Goal: Transaction & Acquisition: Download file/media

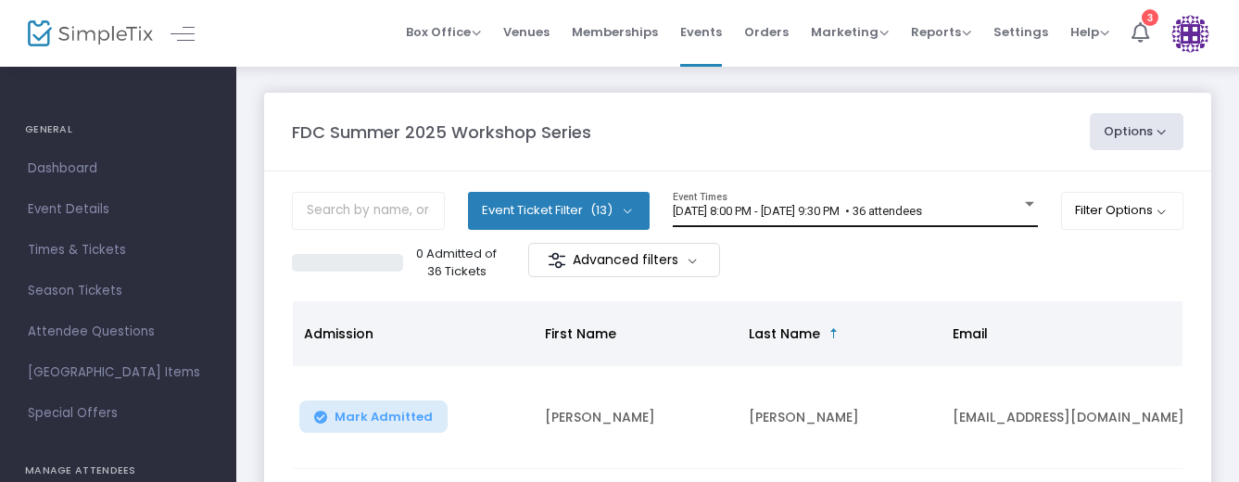
click at [735, 213] on span "[DATE] 8:00 PM - [DATE] 9:30 PM • 36 attendees" at bounding box center [797, 211] width 249 height 14
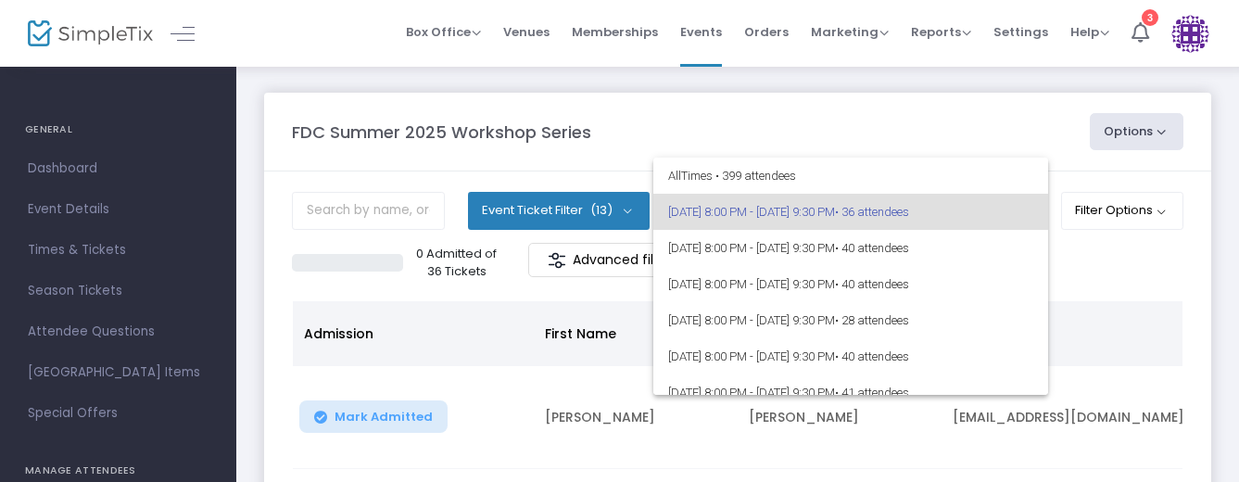
scroll to position [269, 0]
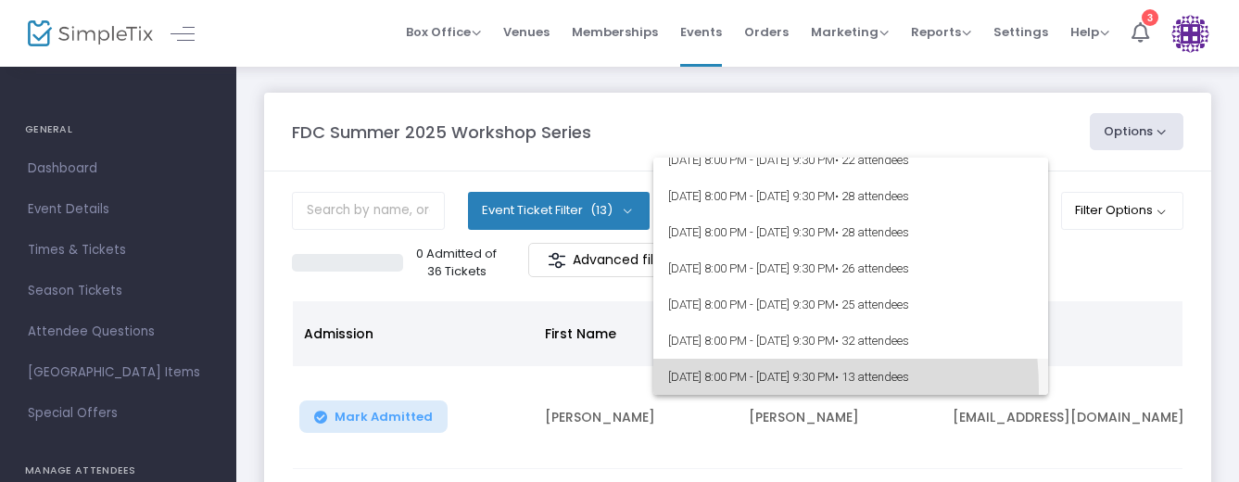
click at [748, 388] on span "[DATE] 8:00 PM - [DATE] 9:30 PM • 13 attendees" at bounding box center [850, 376] width 365 height 36
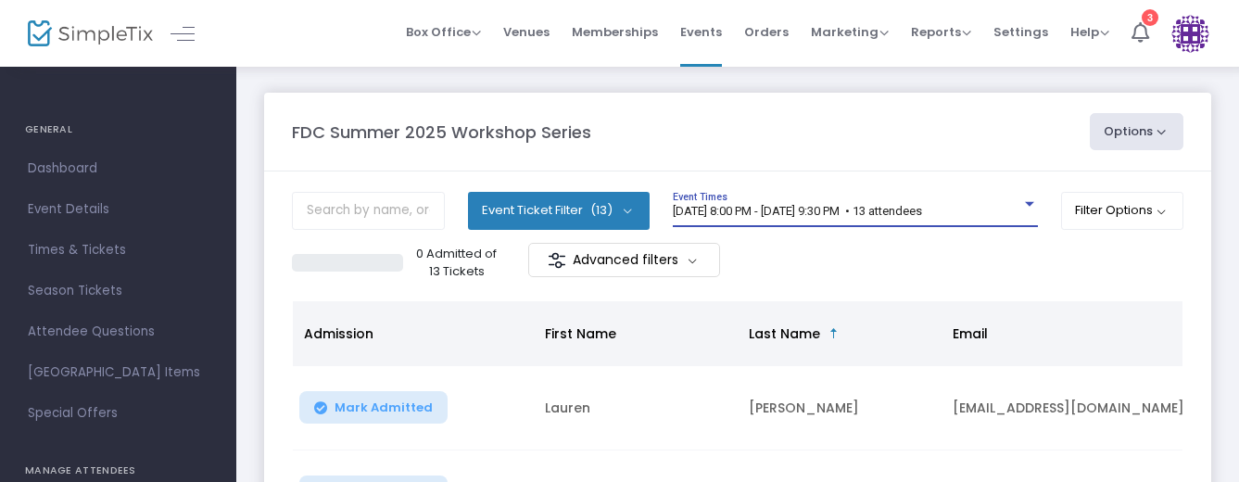
click at [1155, 136] on button "Options" at bounding box center [1136, 131] width 94 height 37
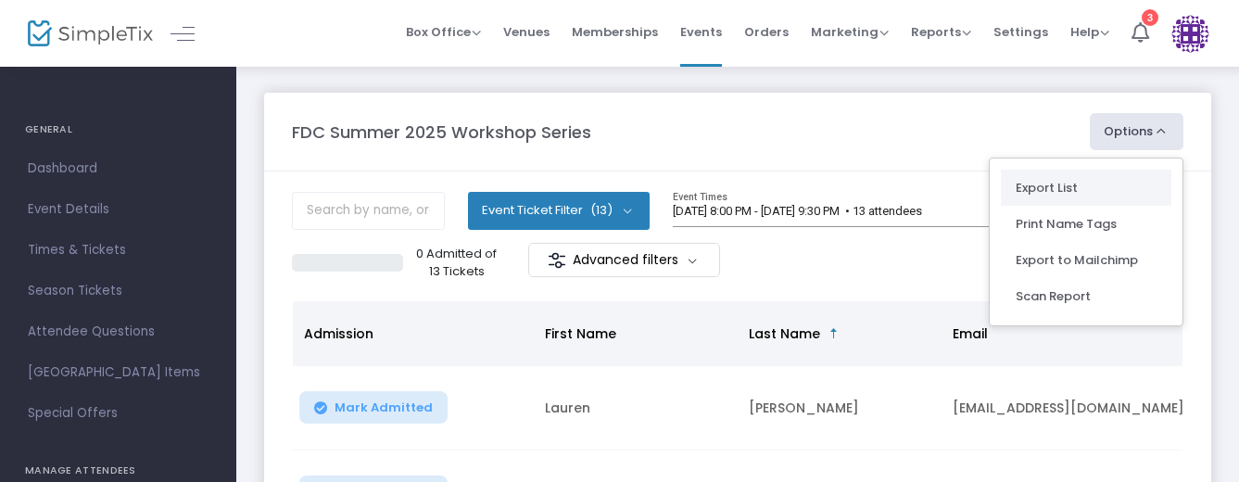
click at [1101, 198] on li "Export List" at bounding box center [1085, 188] width 170 height 36
radio input "false"
radio input "true"
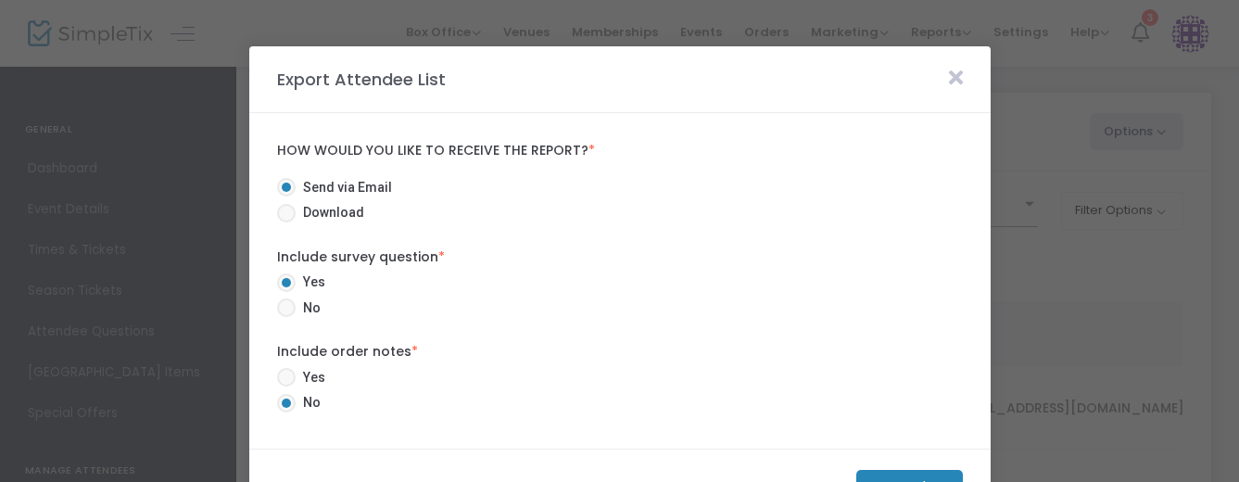
click at [356, 213] on span "Download" at bounding box center [330, 212] width 69 height 19
click at [286, 222] on input "Download" at bounding box center [285, 222] width 1 height 1
radio input "true"
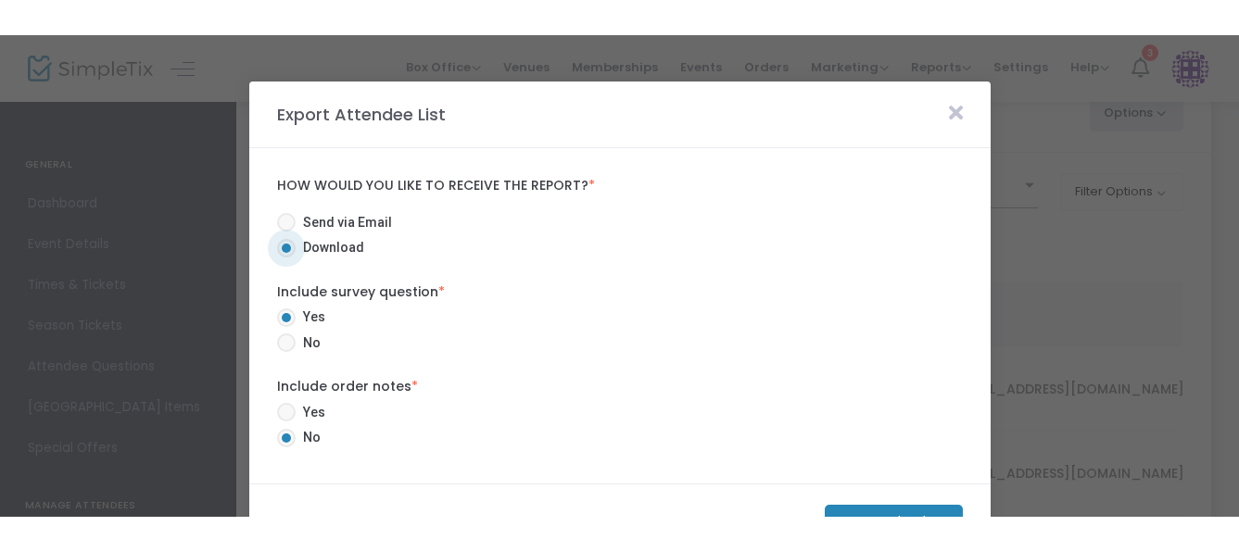
scroll to position [109, 0]
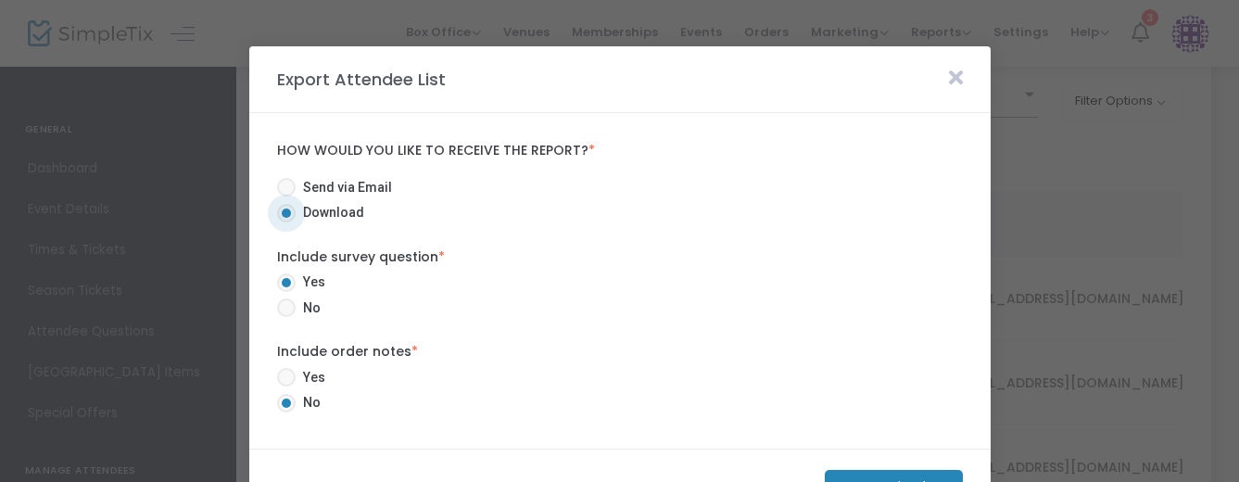
click at [840, 474] on m-button "Download" at bounding box center [893, 487] width 138 height 34
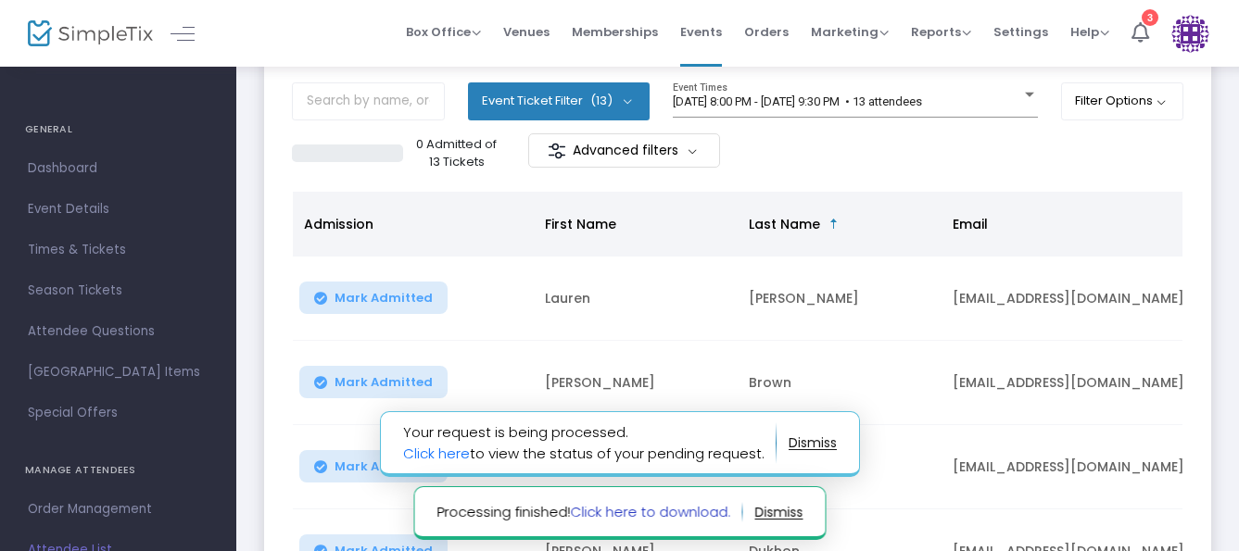
click at [633, 481] on link "Click here to download." at bounding box center [650, 511] width 160 height 19
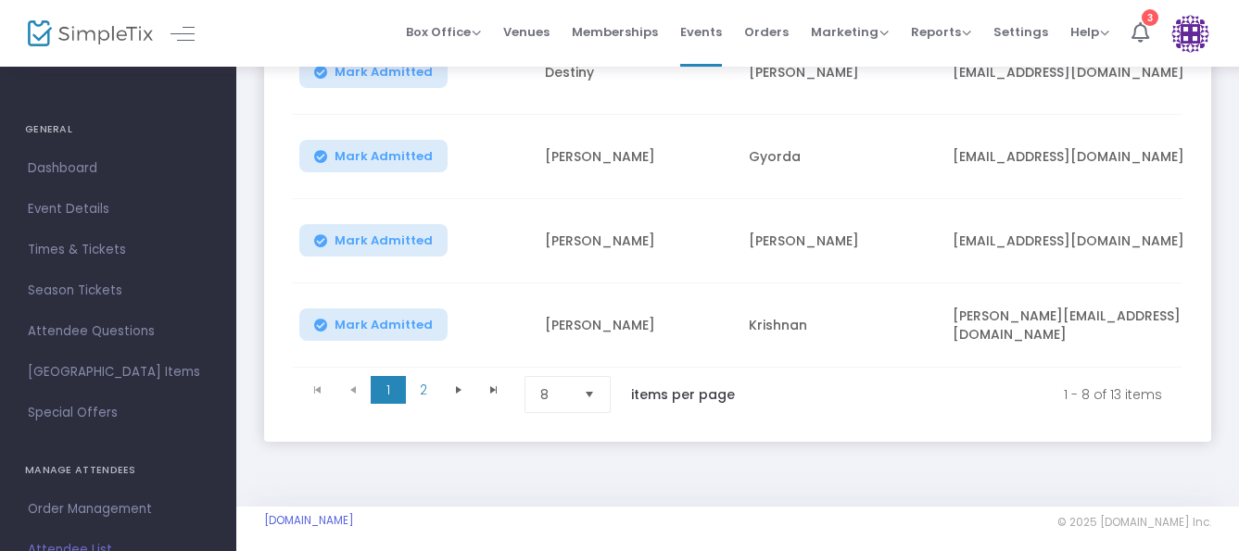
scroll to position [697, 0]
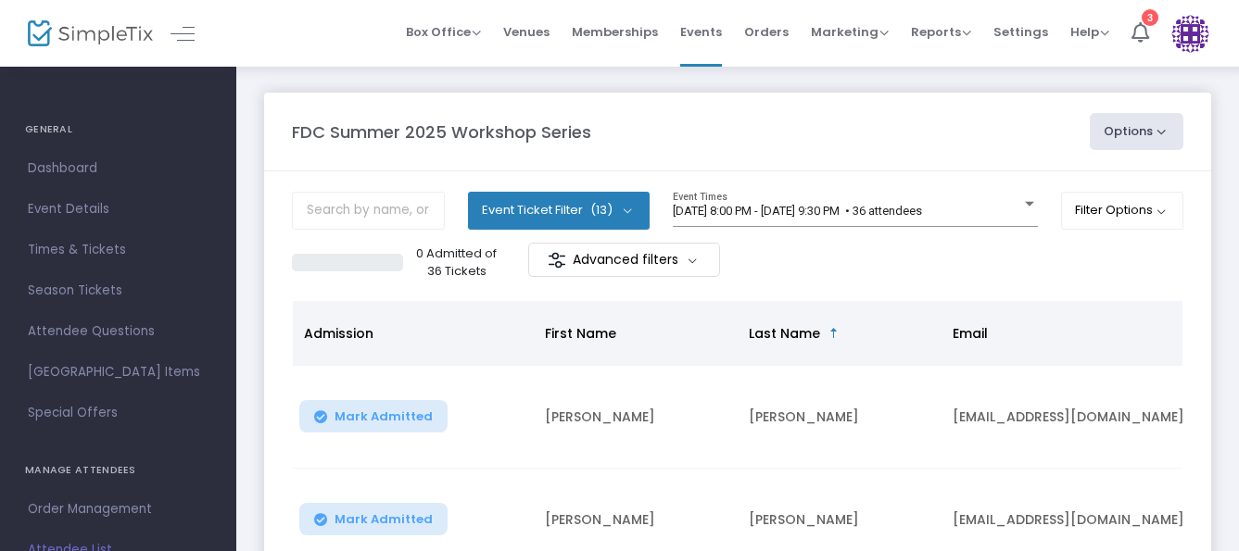
click at [993, 202] on div "6/23/2025 @ 8:00 PM - 6/23/2025 @ 9:30 PM • 36 attendees Event Times" at bounding box center [855, 209] width 365 height 35
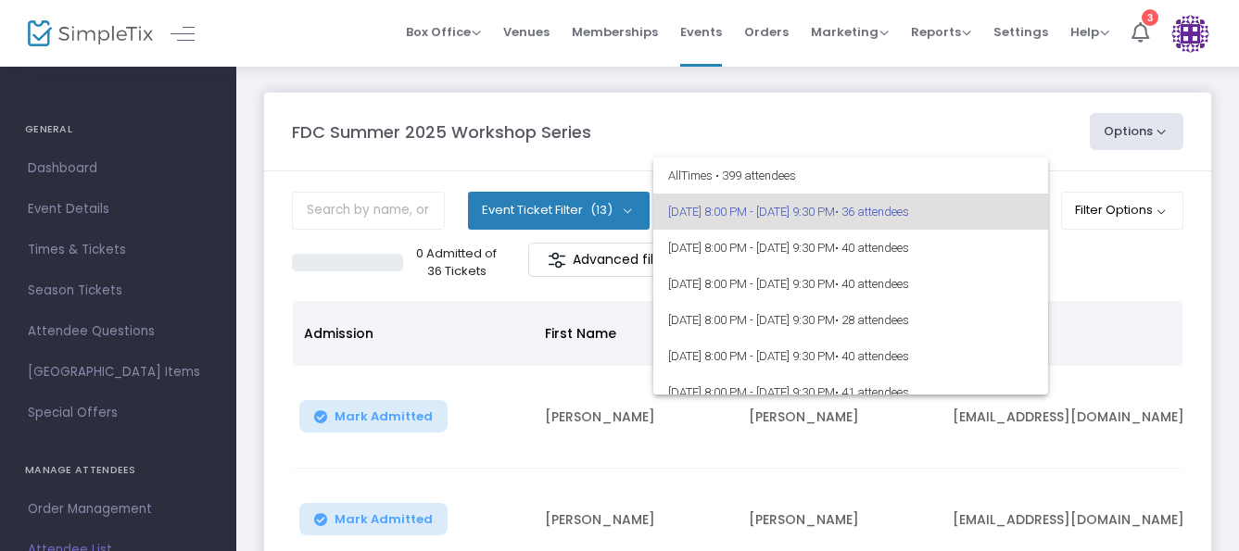
click at [965, 120] on div at bounding box center [619, 275] width 1239 height 551
